Goal: Submit feedback/report problem

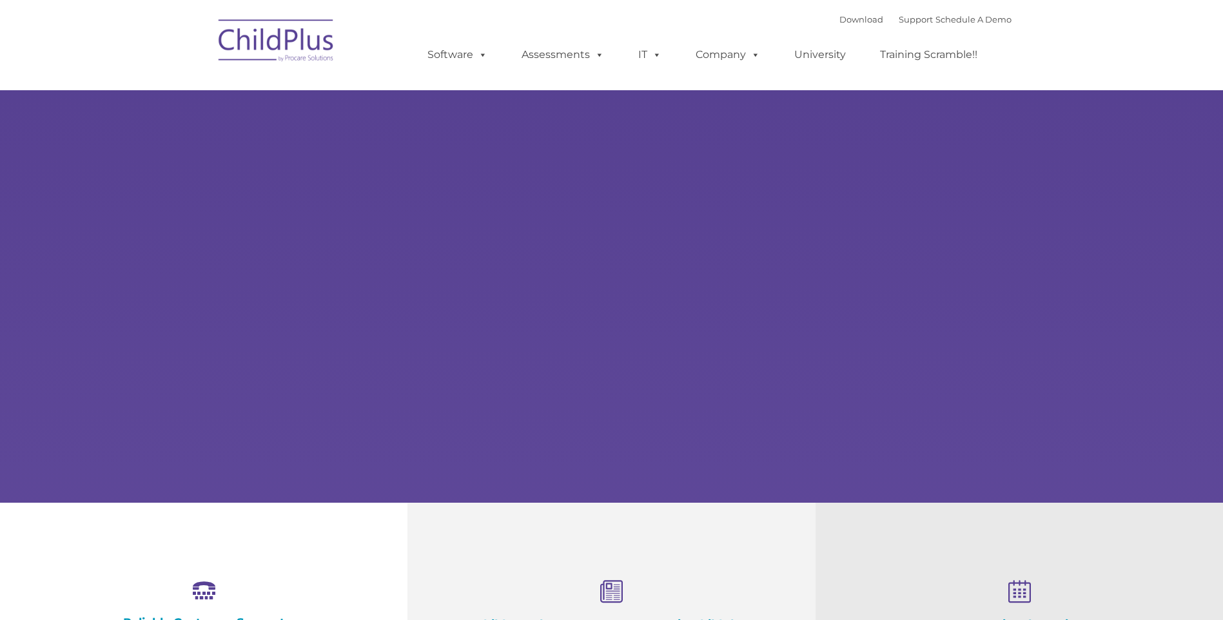
select select "MEDIUM"
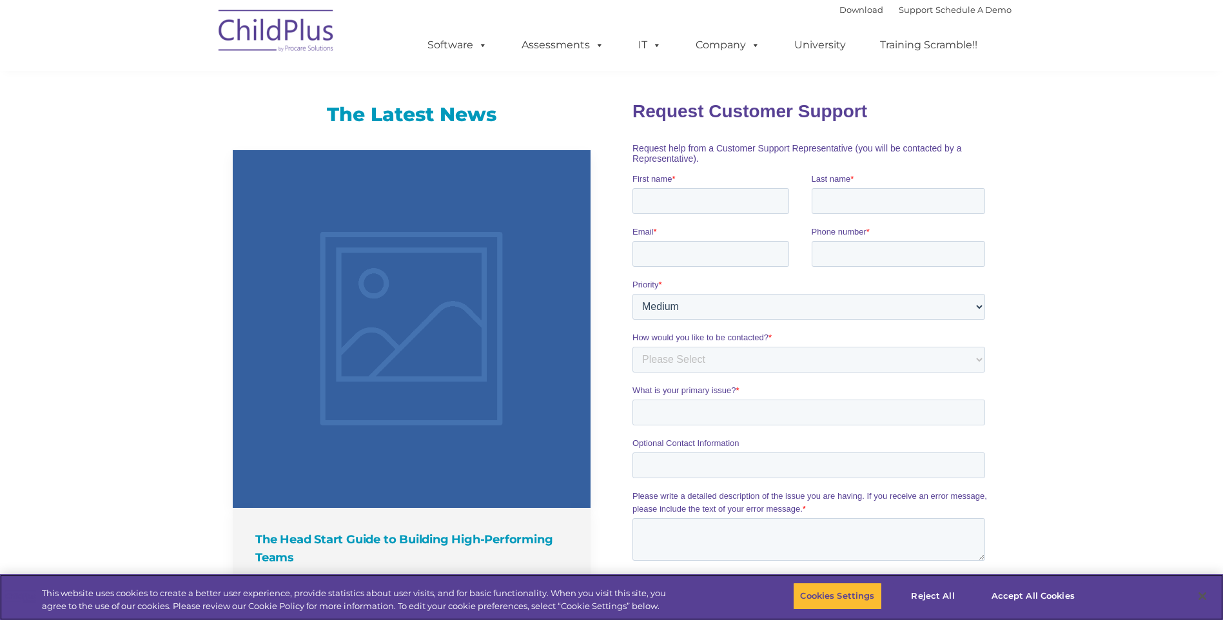
scroll to position [962, 0]
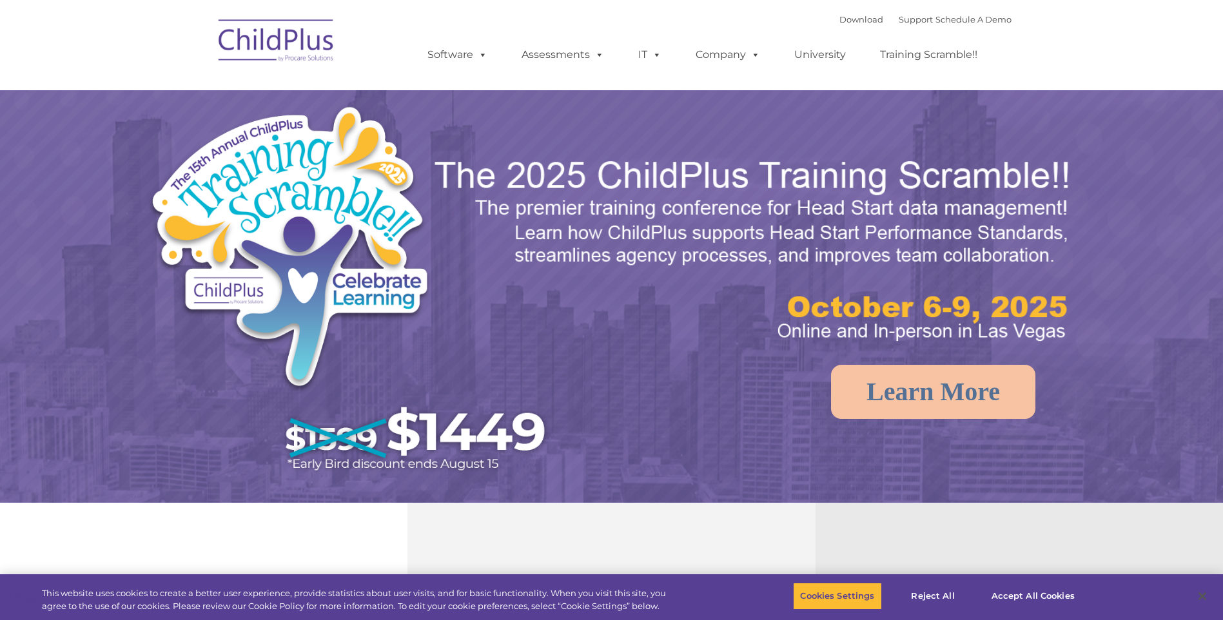
select select "MEDIUM"
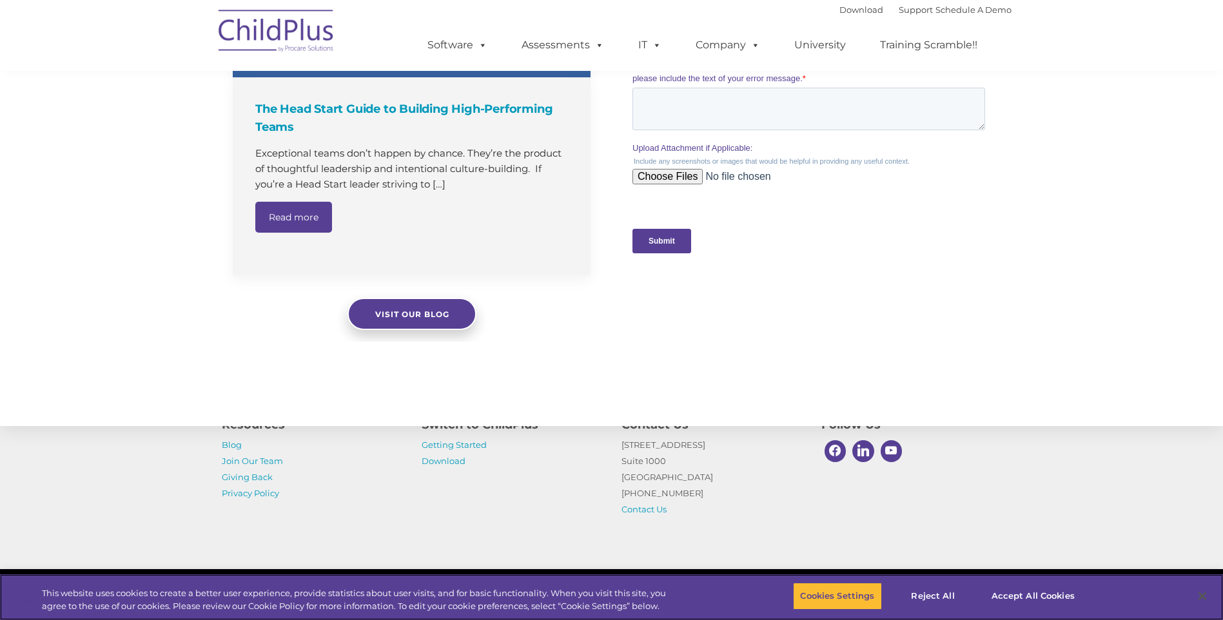
scroll to position [1263, 0]
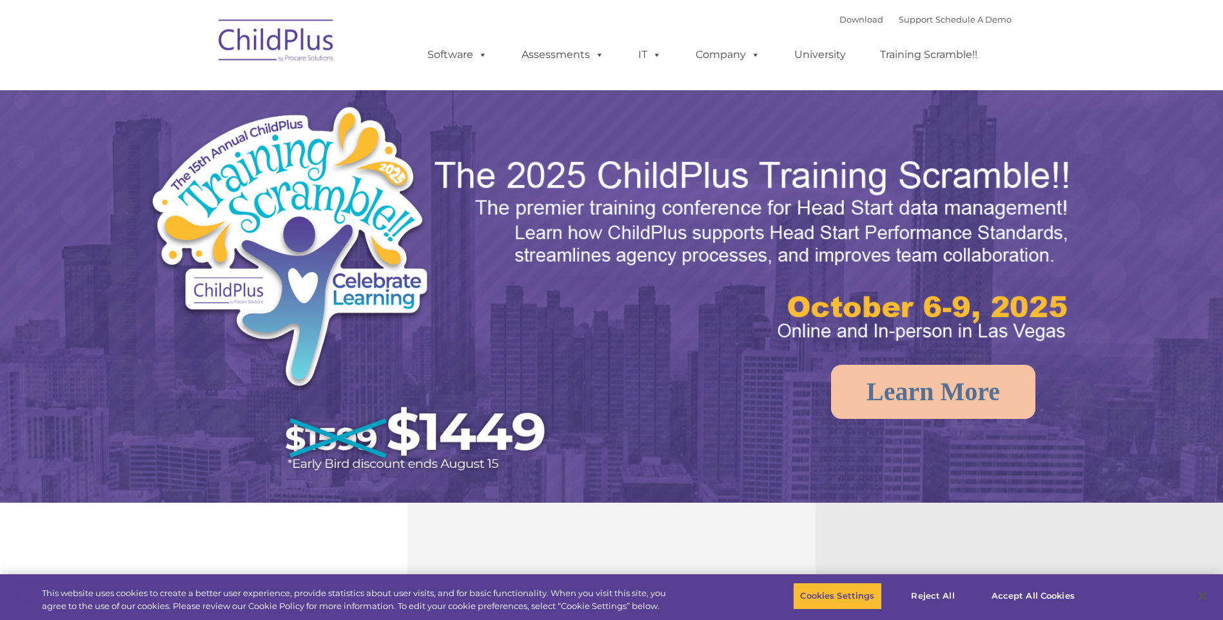
select select "MEDIUM"
